Goal: Information Seeking & Learning: Find specific fact

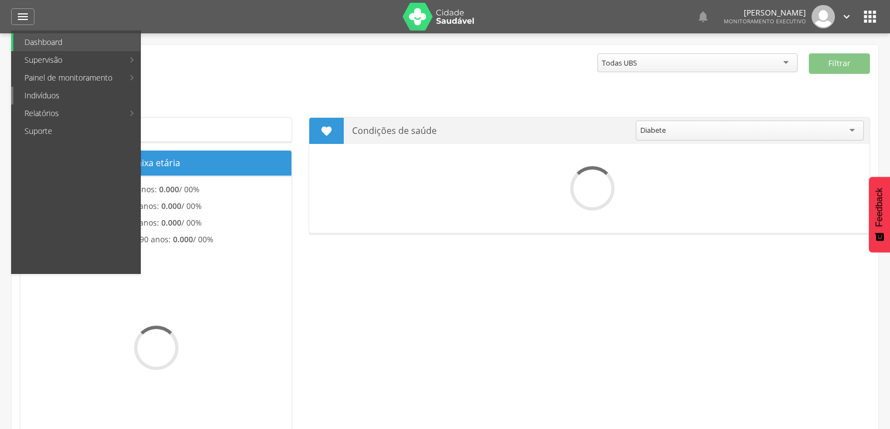
click at [41, 93] on link "Indivíduos" at bounding box center [76, 96] width 127 height 18
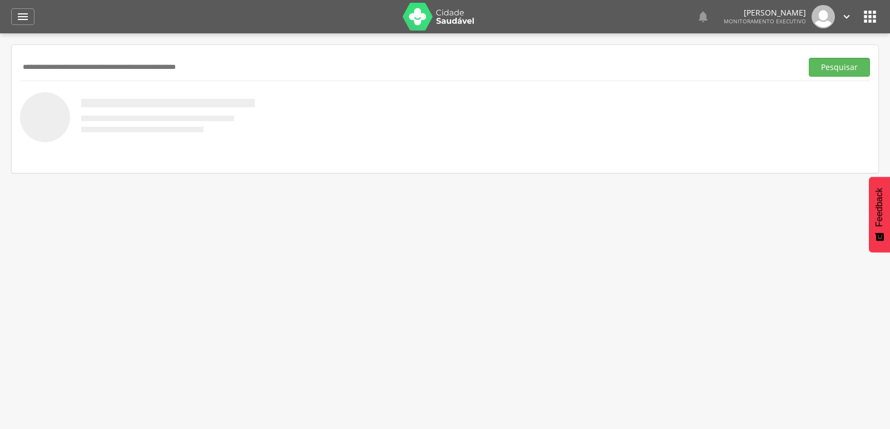
paste input "**********"
type input "**********"
click at [809, 58] on button "Pesquisar" at bounding box center [839, 67] width 61 height 19
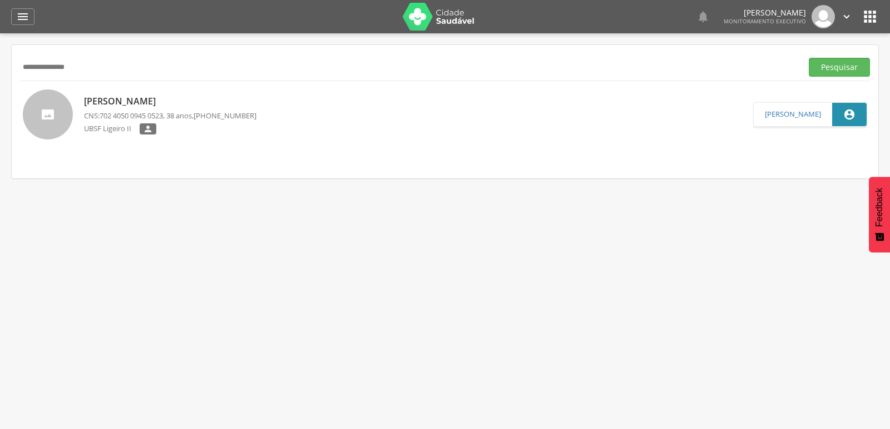
click at [124, 108] on div "[PERSON_NAME] CNS: 702 4050 0945 0523 , 38 anos, [PHONE_NUMBER] UBSF Ligeiro II…" at bounding box center [170, 115] width 172 height 46
type input "**********"
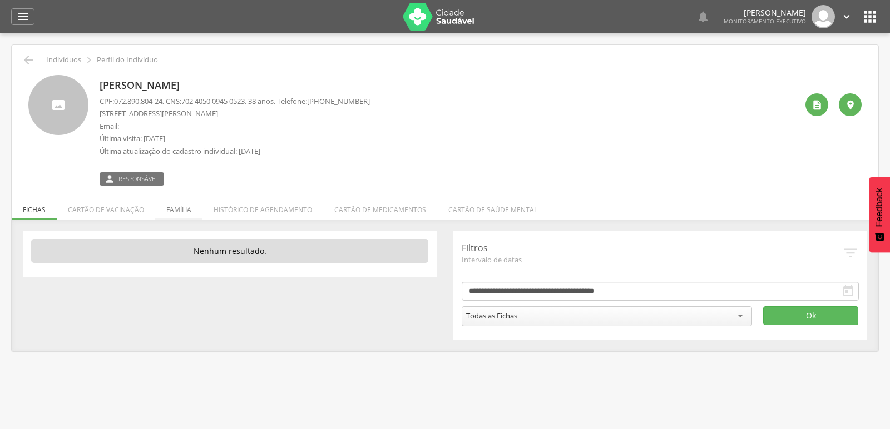
click at [182, 214] on li "Família" at bounding box center [178, 207] width 47 height 26
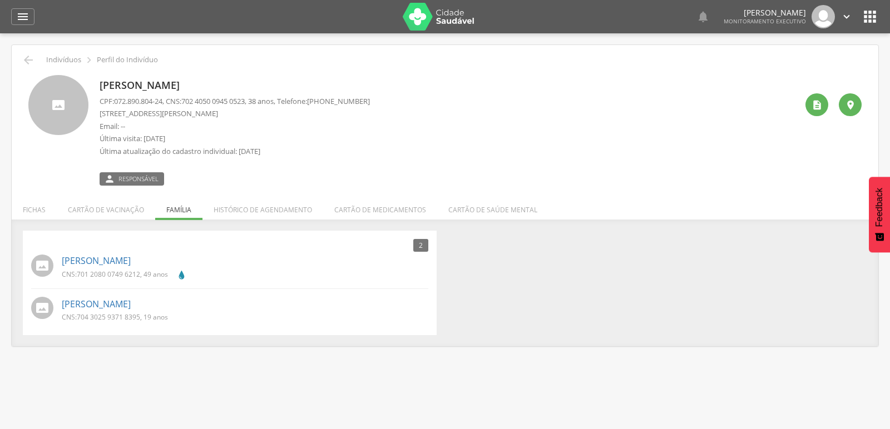
scroll to position [33, 0]
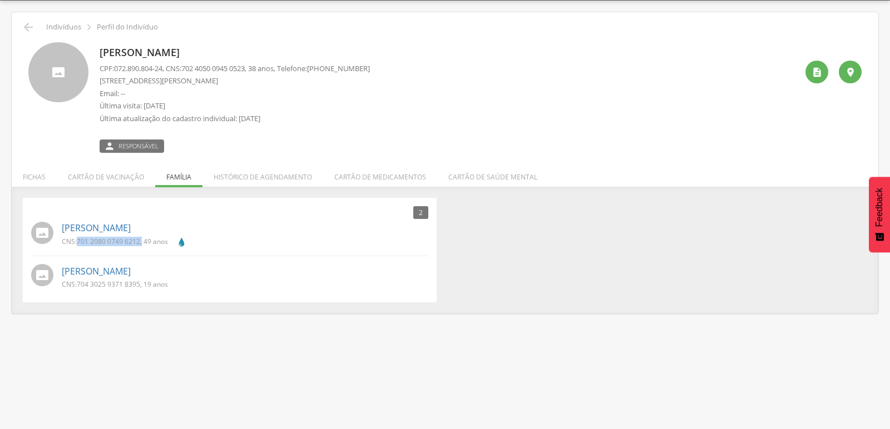
drag, startPoint x: 77, startPoint y: 241, endPoint x: 142, endPoint y: 242, distance: 65.1
click at [142, 242] on p "CNS: 701 2080 0749 6212 , 49 anos" at bounding box center [115, 241] width 106 height 9
copy p "701 2080 0749 6212 ,"
drag, startPoint x: 80, startPoint y: 281, endPoint x: 141, endPoint y: 286, distance: 61.3
click at [141, 286] on p "CNS: 704 3025 9371 8395 , 19 anos" at bounding box center [115, 284] width 106 height 9
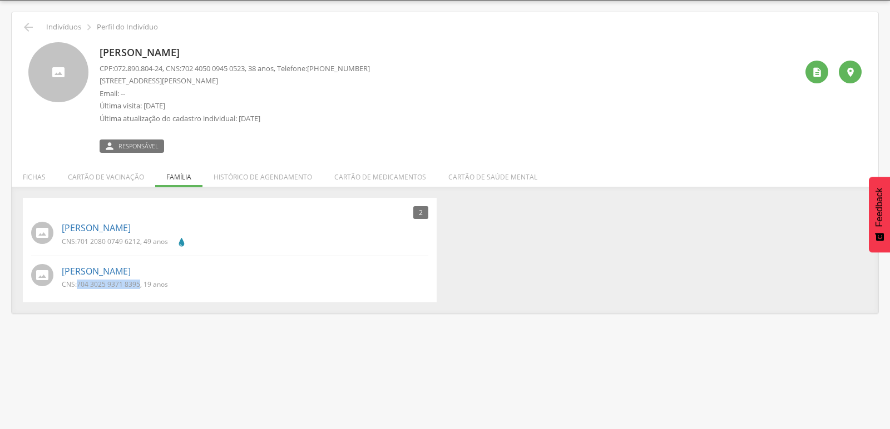
copy span "704 3025 9371 8395"
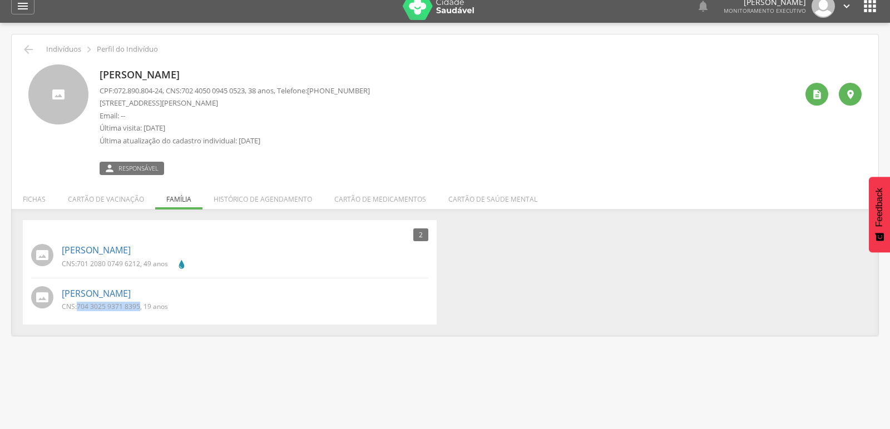
scroll to position [0, 0]
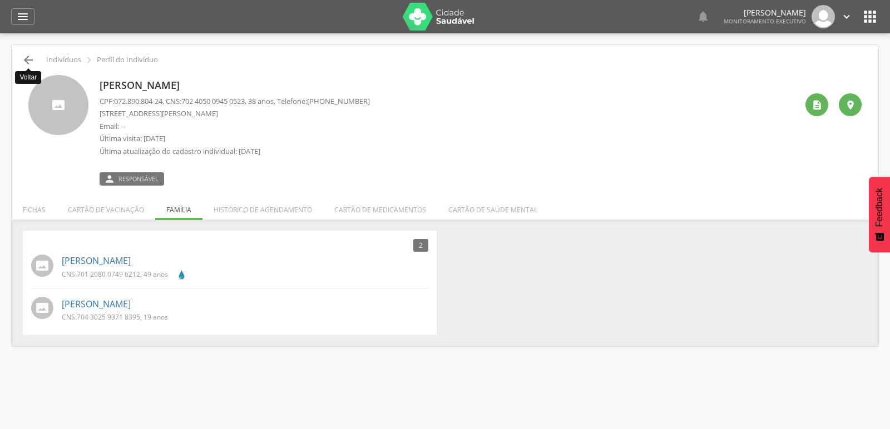
click at [24, 59] on icon "" at bounding box center [28, 59] width 13 height 13
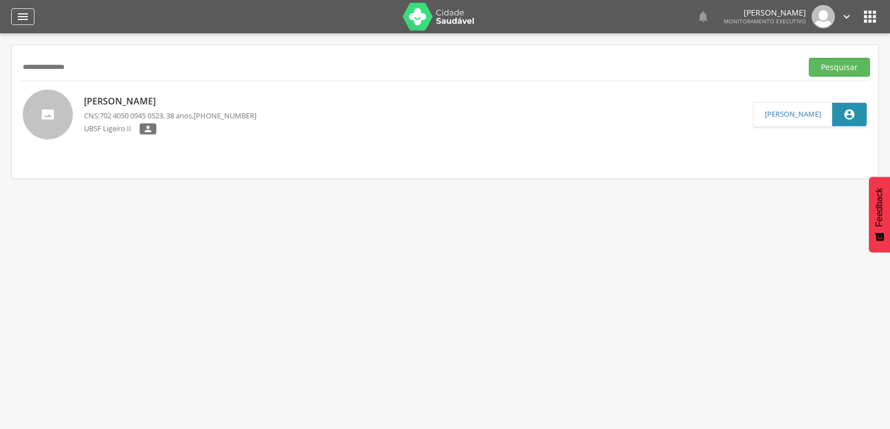
click at [22, 16] on icon "" at bounding box center [22, 16] width 13 height 13
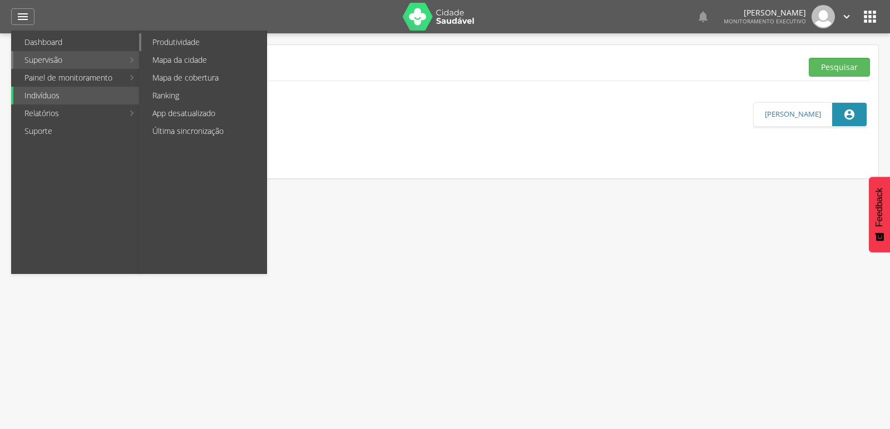
click at [189, 44] on link "Produtividade" at bounding box center [203, 42] width 125 height 18
type input "**********"
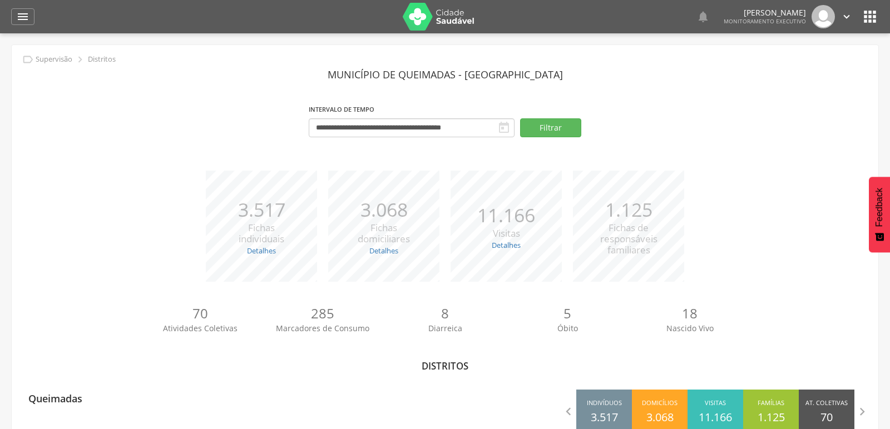
click at [870, 21] on icon "" at bounding box center [870, 17] width 18 height 18
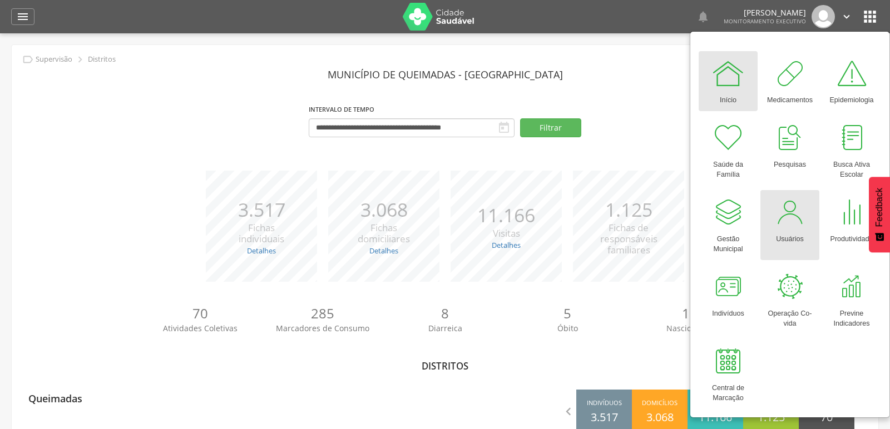
click at [793, 225] on div at bounding box center [789, 212] width 33 height 33
